Goal: Information Seeking & Learning: Find specific fact

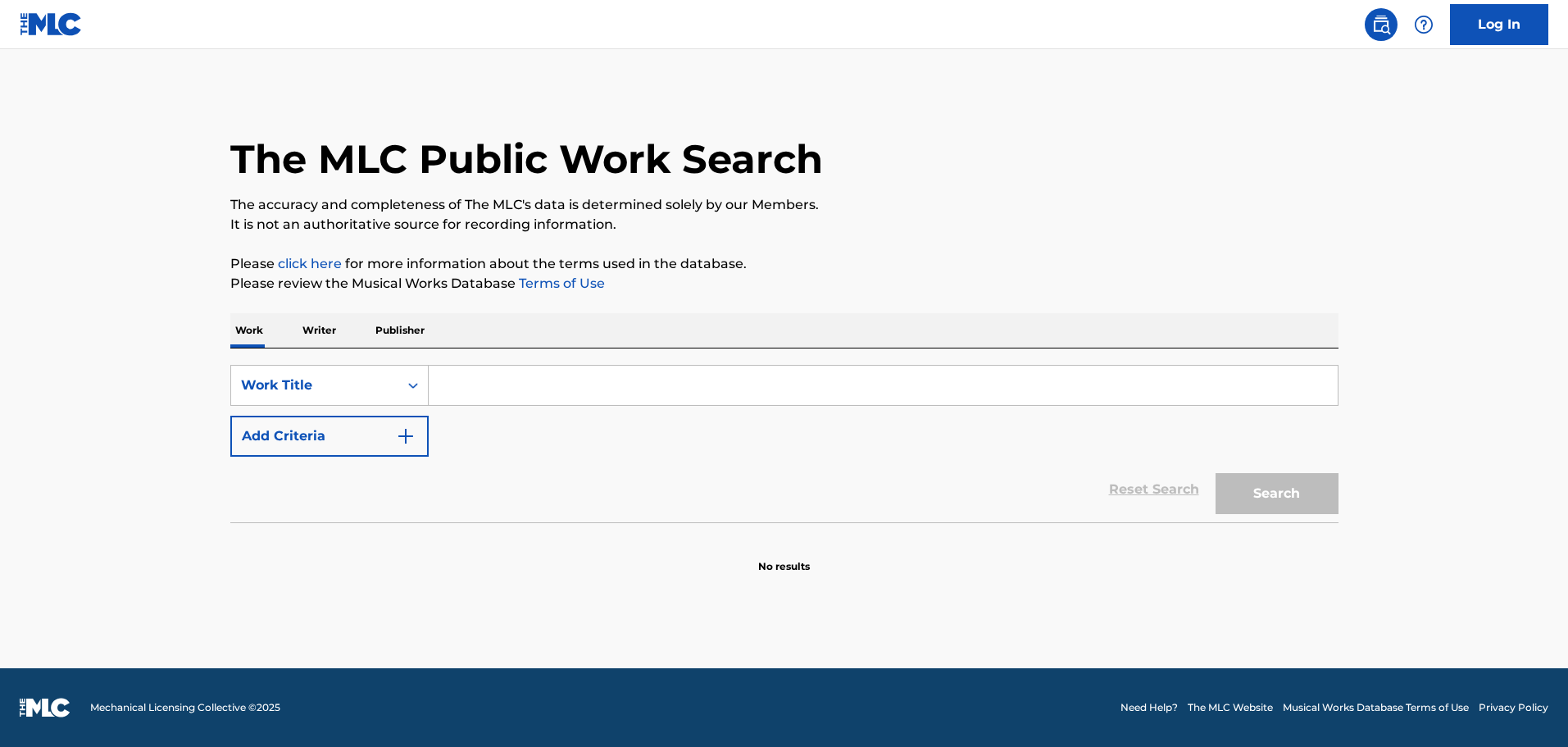
click at [600, 390] on input "Search Form" at bounding box center [883, 385] width 909 height 40
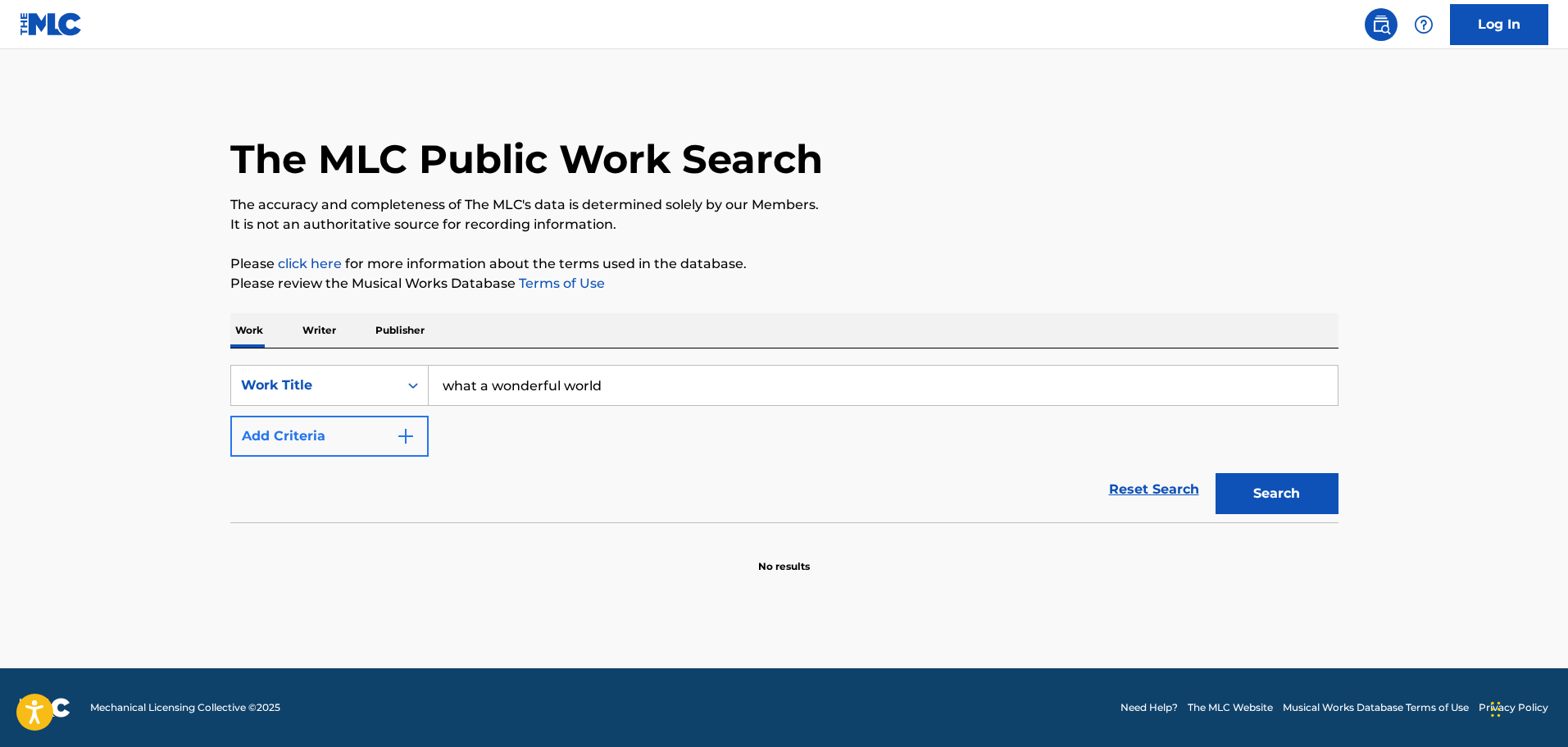
type input "what a wonderful world"
click at [239, 423] on button "Add Criteria" at bounding box center [330, 436] width 199 height 41
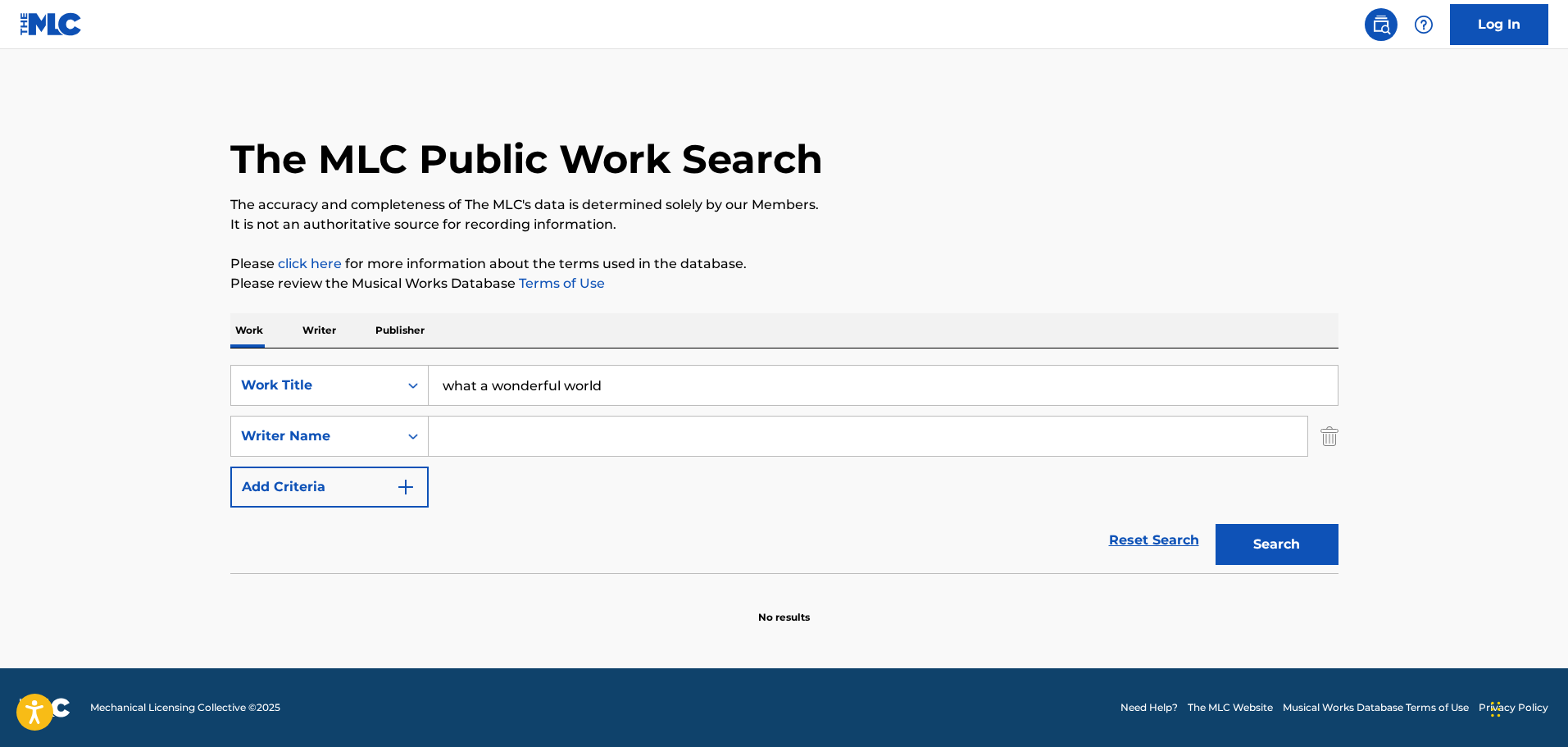
click at [490, 426] on input "Search Form" at bounding box center [868, 436] width 879 height 40
type input "[PERSON_NAME]"
click at [1216, 524] on button "Search" at bounding box center [1277, 543] width 123 height 41
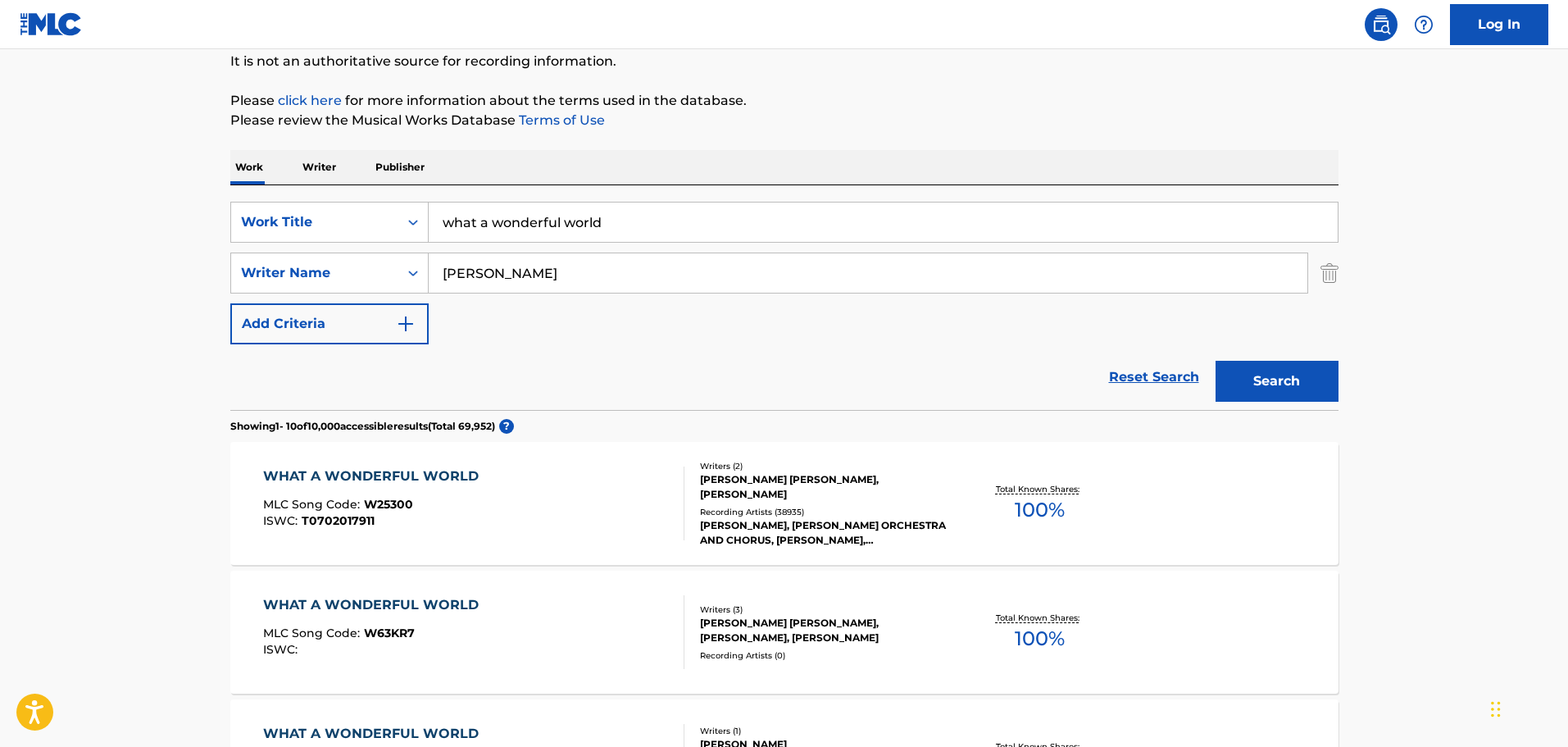
scroll to position [164, 0]
click at [548, 489] on div "WHAT A WONDERFUL WORLD MLC Song Code : W25300 ISWC : T0702017911" at bounding box center [473, 503] width 421 height 74
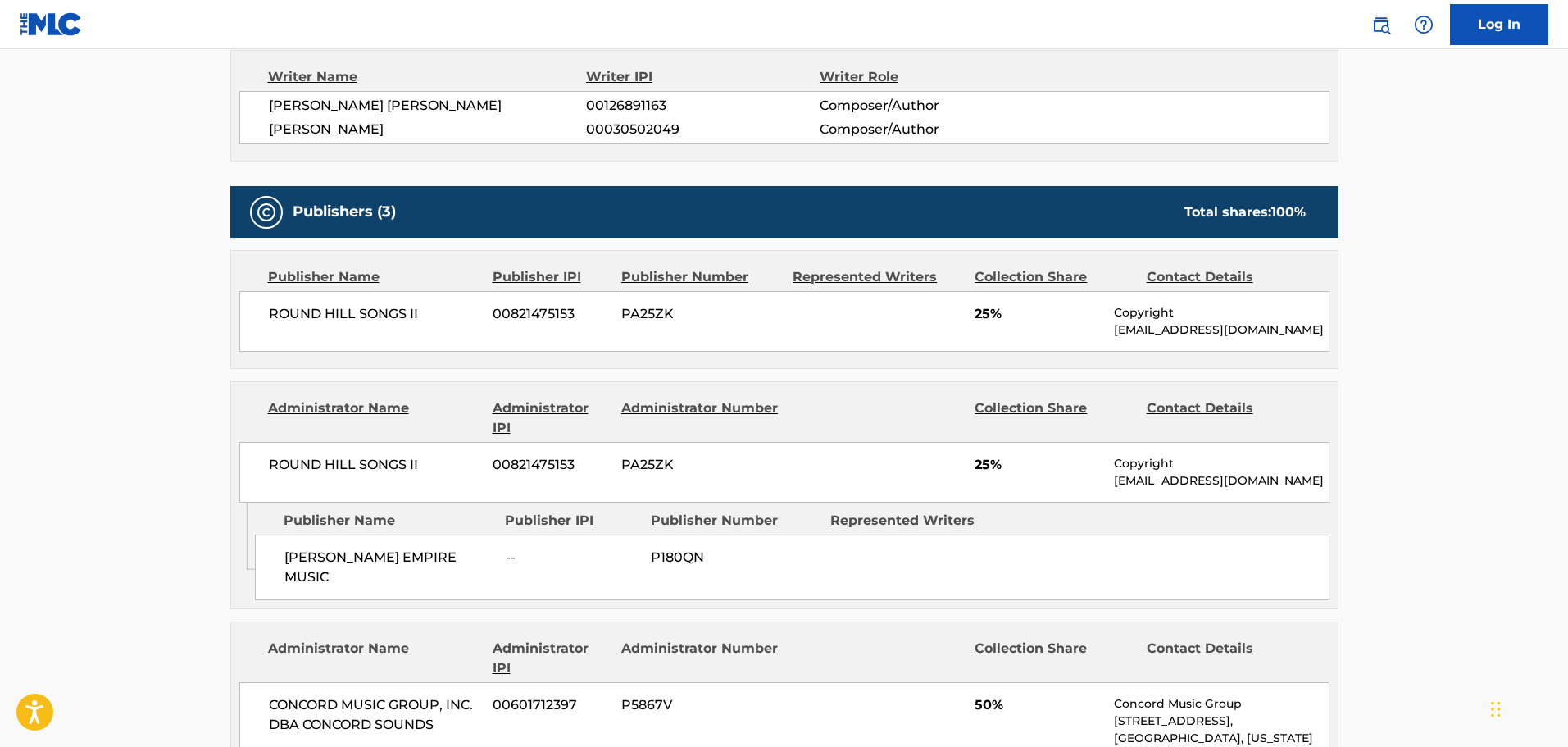
scroll to position [2131, 0]
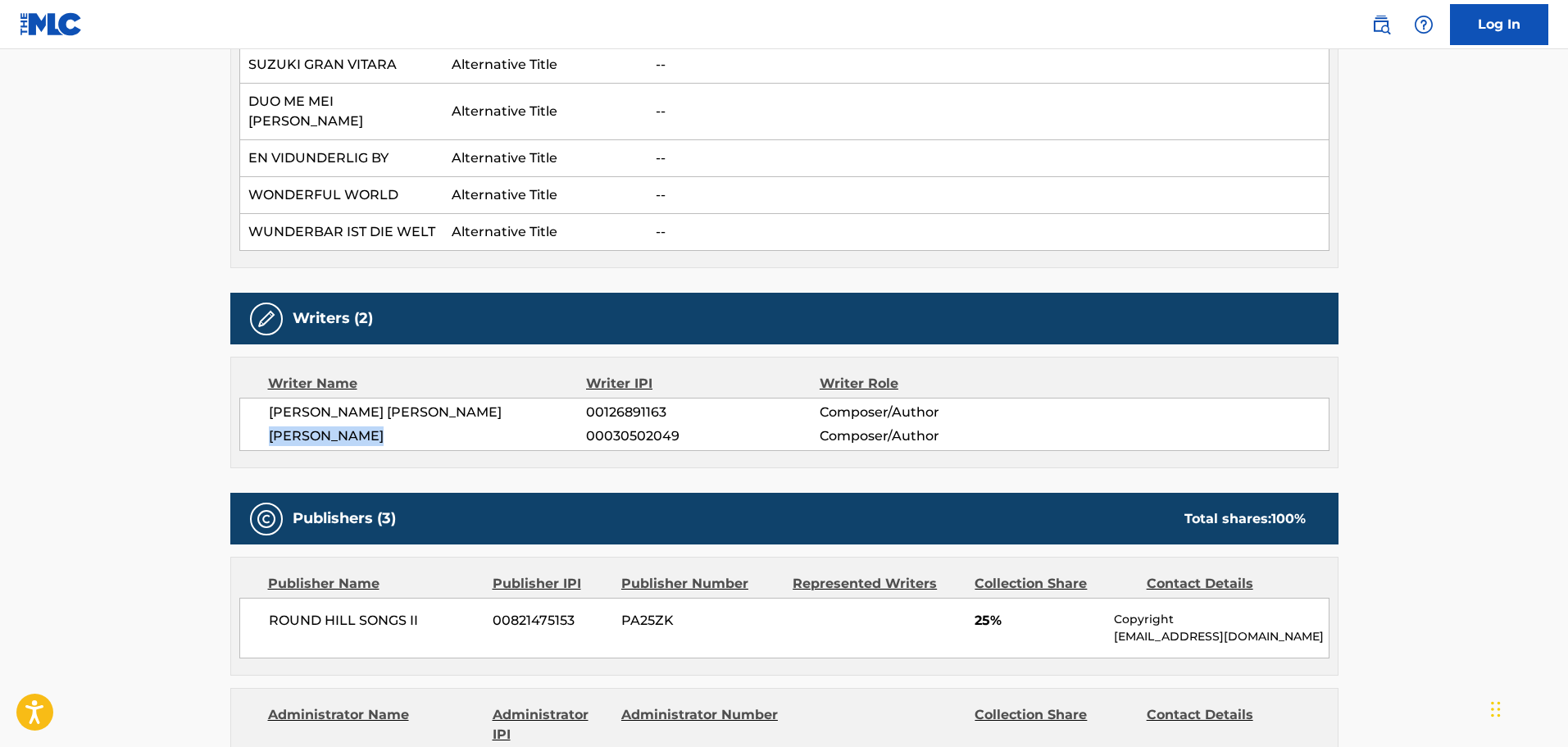
drag, startPoint x: 266, startPoint y: 382, endPoint x: 439, endPoint y: 371, distance: 173.3
click at [439, 398] on div "[PERSON_NAME] [PERSON_NAME] 00126891163 Composer/Author [PERSON_NAME] 000305020…" at bounding box center [785, 424] width 1091 height 53
copy span "[PERSON_NAME]"
